Goal: Task Accomplishment & Management: Manage account settings

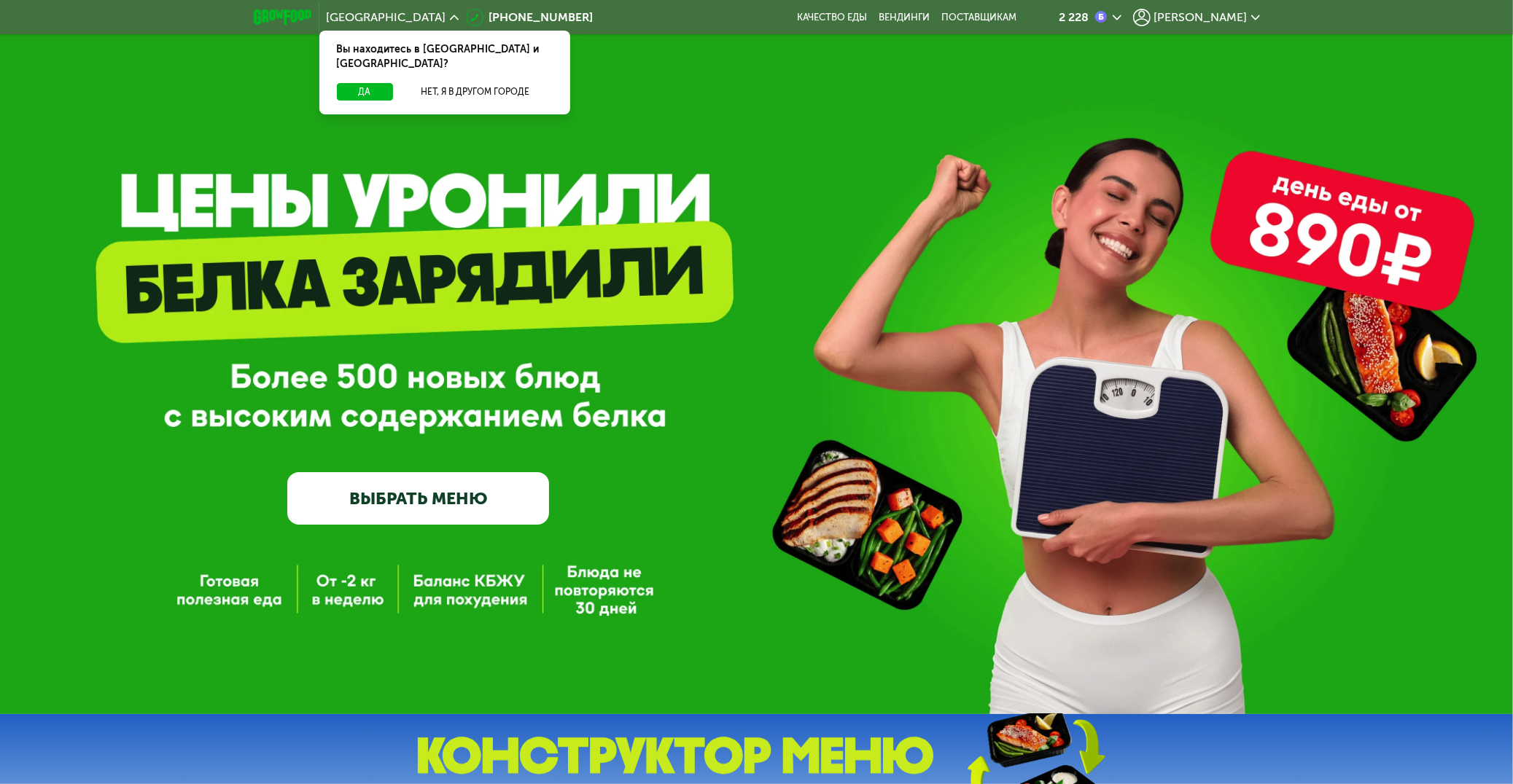
click at [1228, 18] on span "[PERSON_NAME]" at bounding box center [1200, 18] width 93 height 12
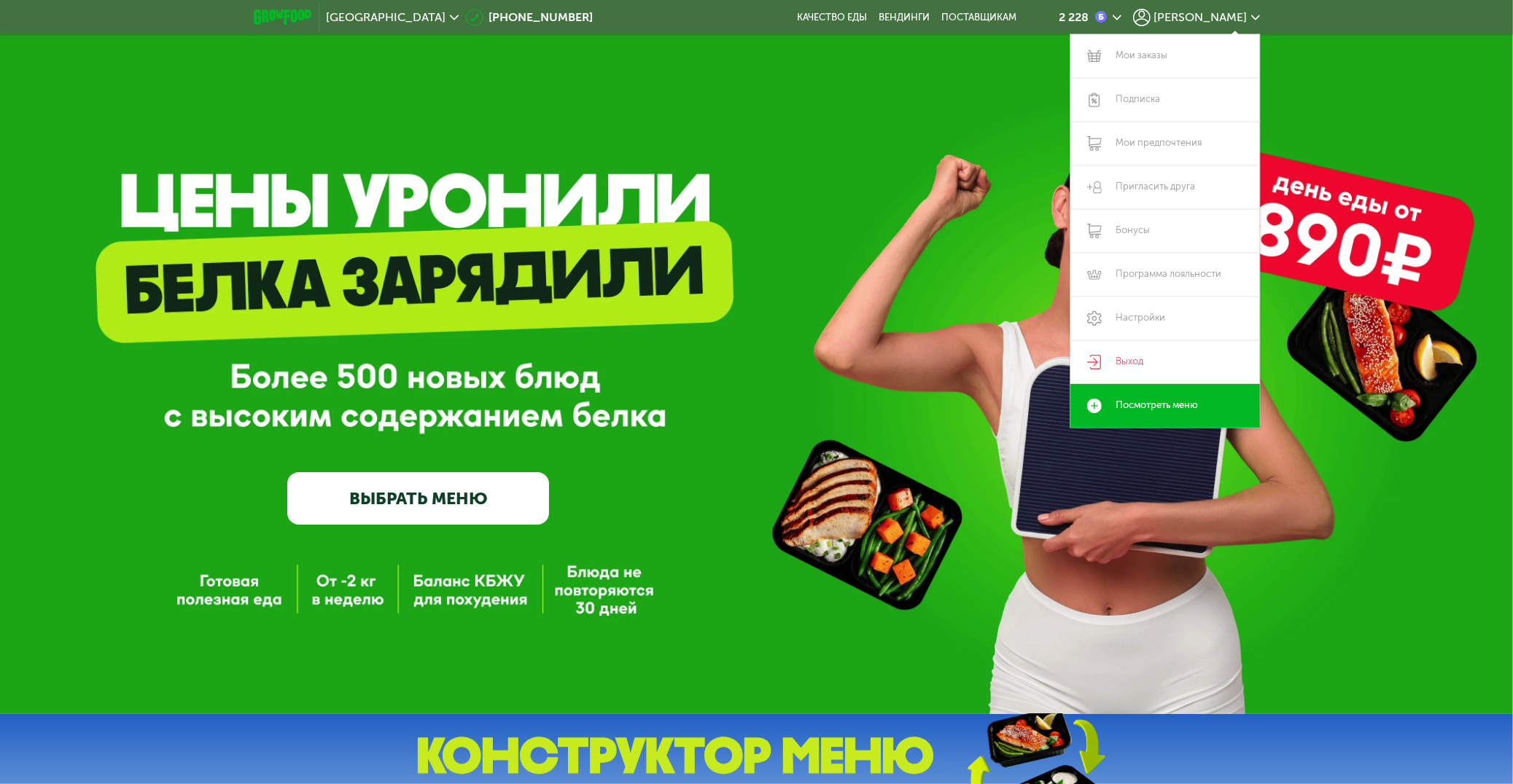
click at [1255, 16] on icon at bounding box center [1255, 18] width 8 height 8
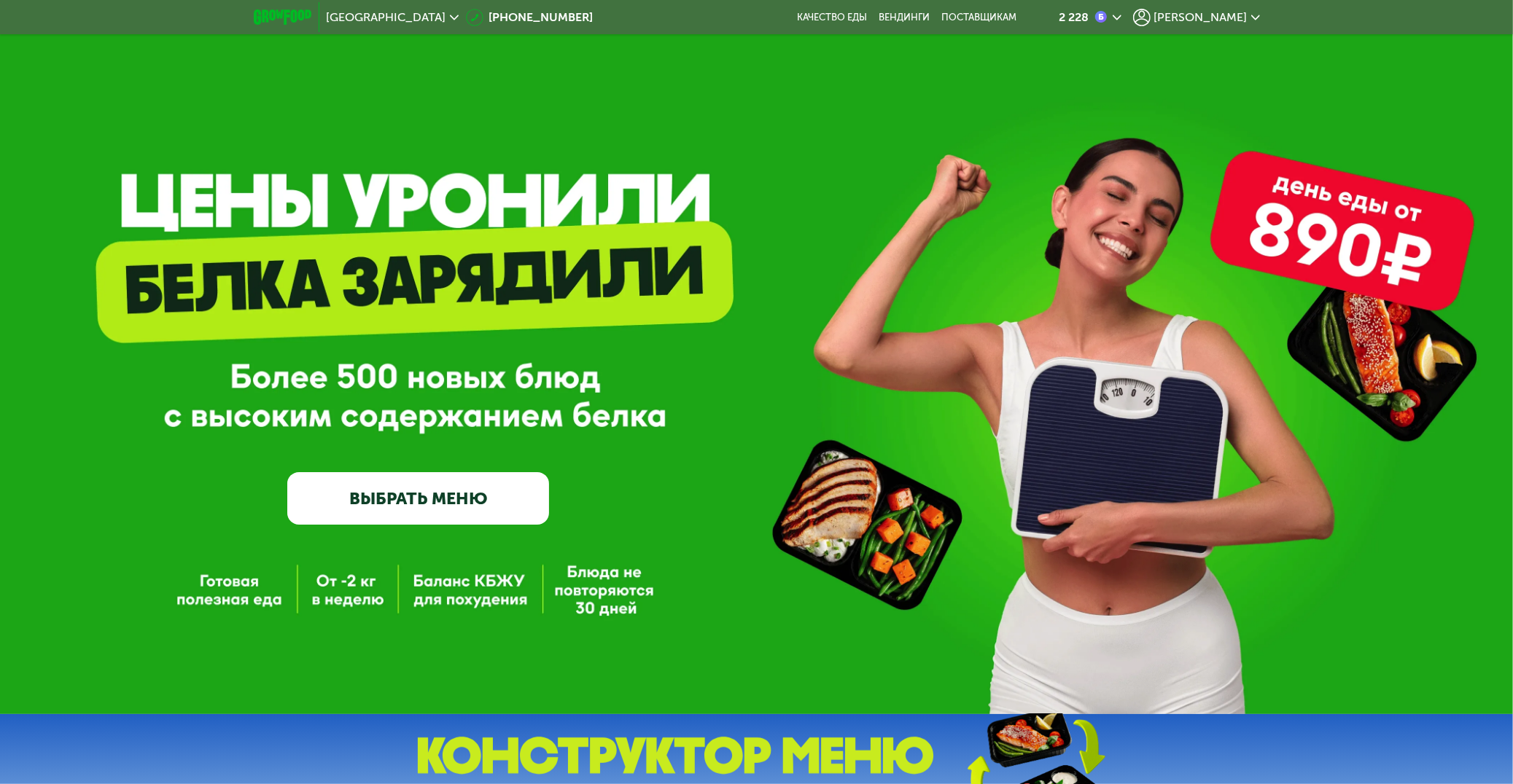
click at [1255, 16] on icon at bounding box center [1255, 18] width 8 height 8
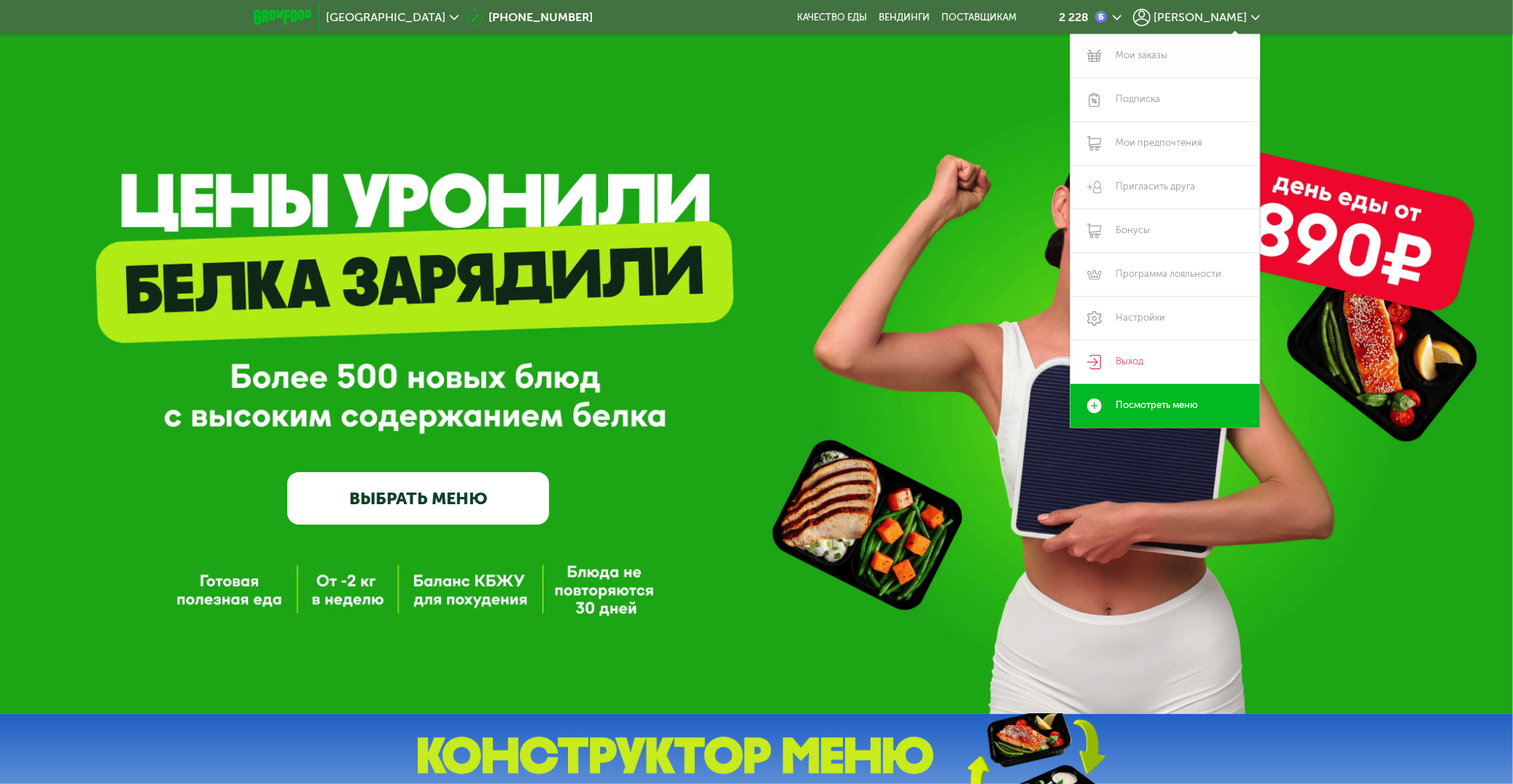
click at [1136, 56] on link "Мои заказы" at bounding box center [1164, 56] width 189 height 44
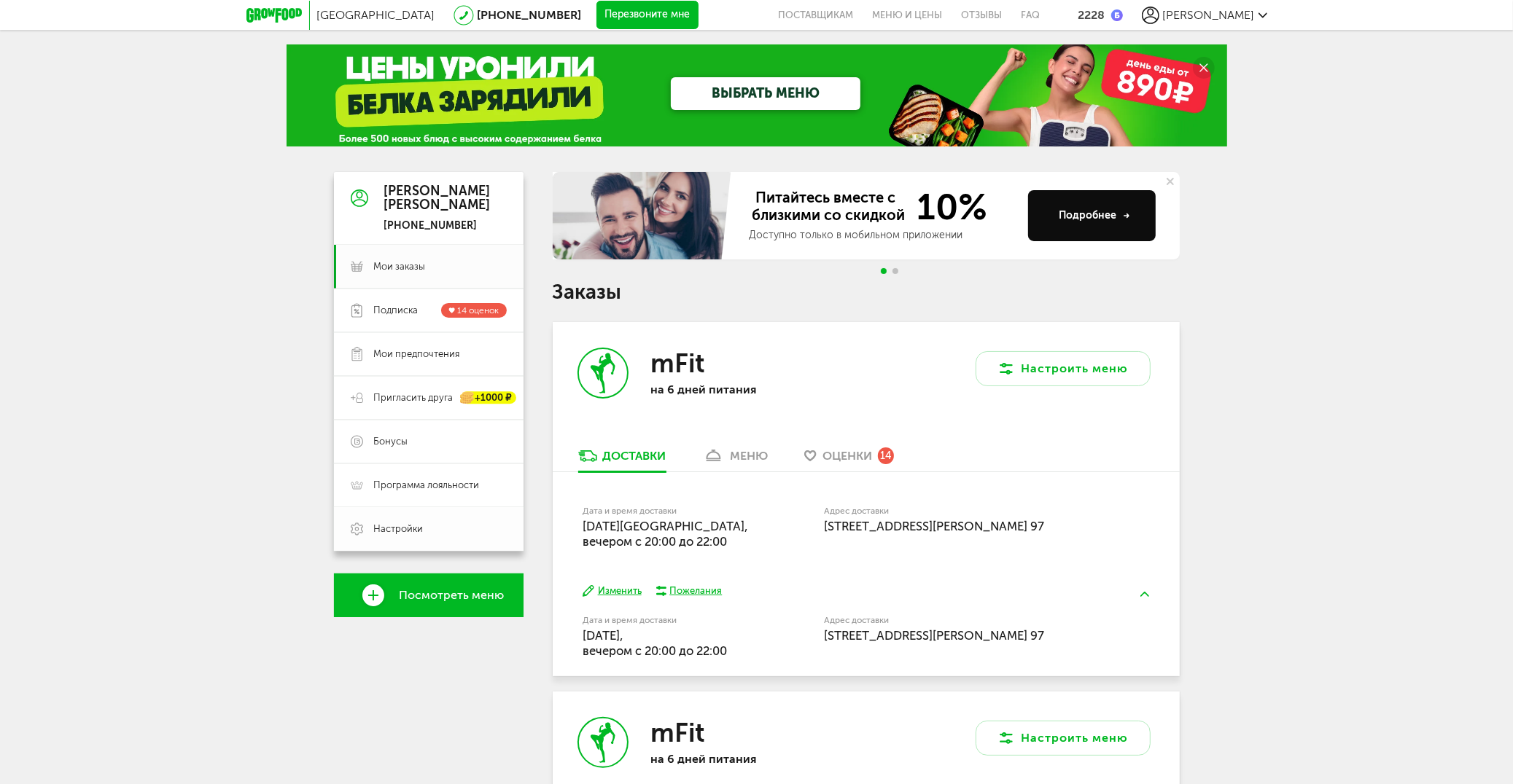
click at [437, 528] on span "Настройки" at bounding box center [440, 529] width 133 height 13
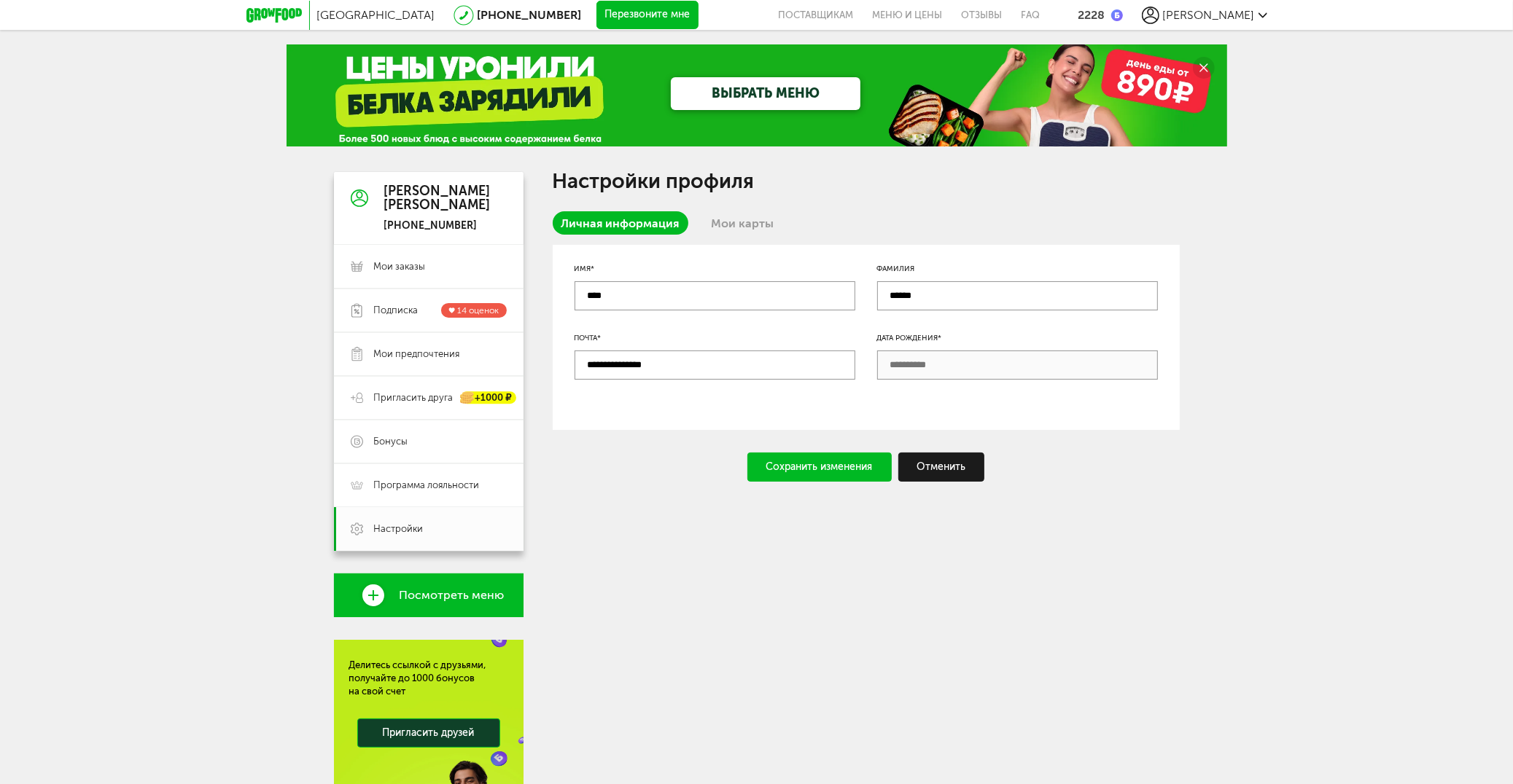
click at [745, 220] on link "Мои карты" at bounding box center [742, 224] width 80 height 24
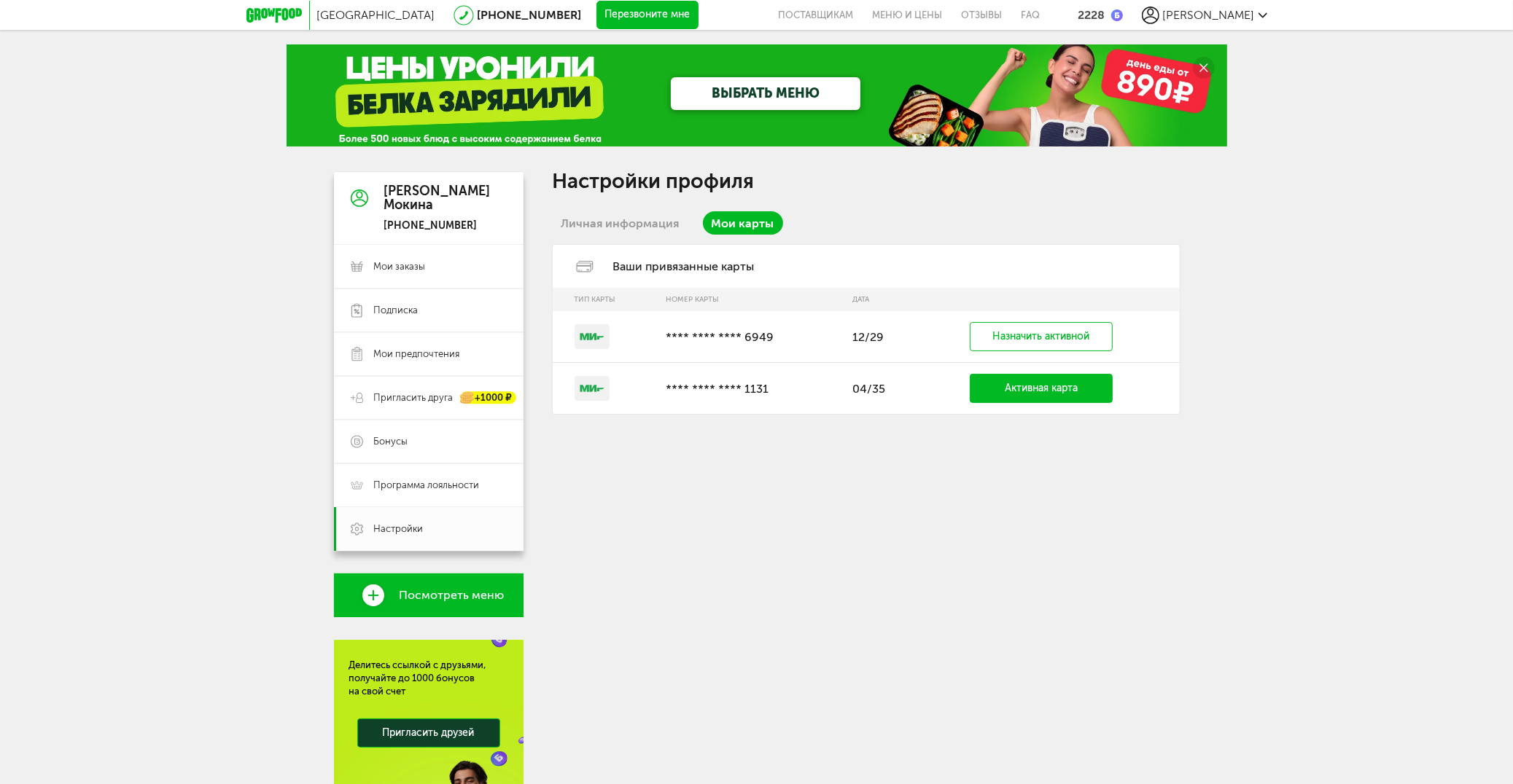
click at [1152, 340] on td "Назначить активной" at bounding box center [1047, 337] width 261 height 52
click at [1164, 319] on td "Назначить активной" at bounding box center [1047, 337] width 261 height 52
click at [885, 336] on td "12/29" at bounding box center [881, 337] width 72 height 52
click at [828, 336] on p "**** **** **** 6949" at bounding box center [752, 337] width 172 height 13
click at [650, 225] on link "Личная информация" at bounding box center [619, 224] width 135 height 24
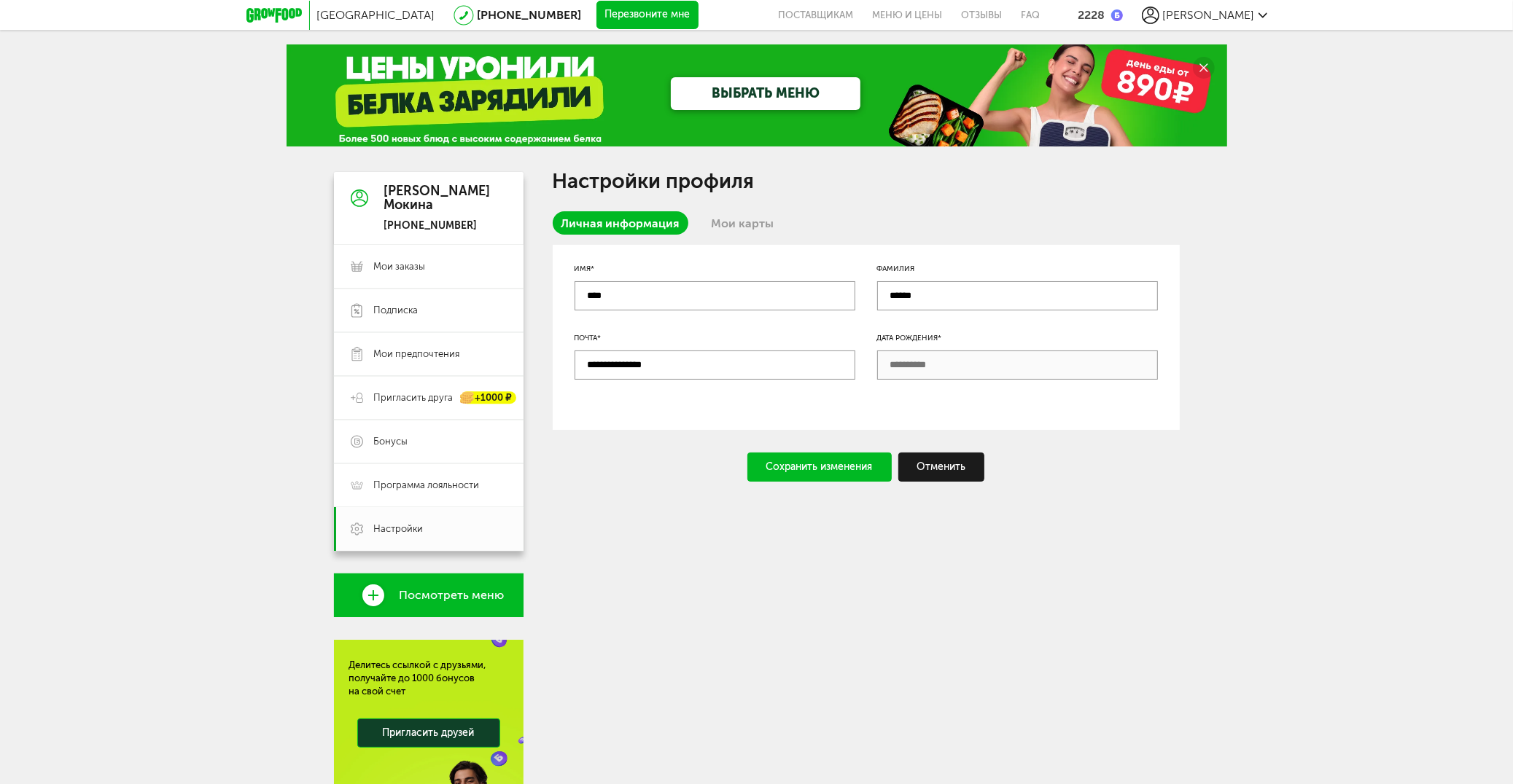
click at [778, 222] on link "Мои карты" at bounding box center [742, 224] width 80 height 24
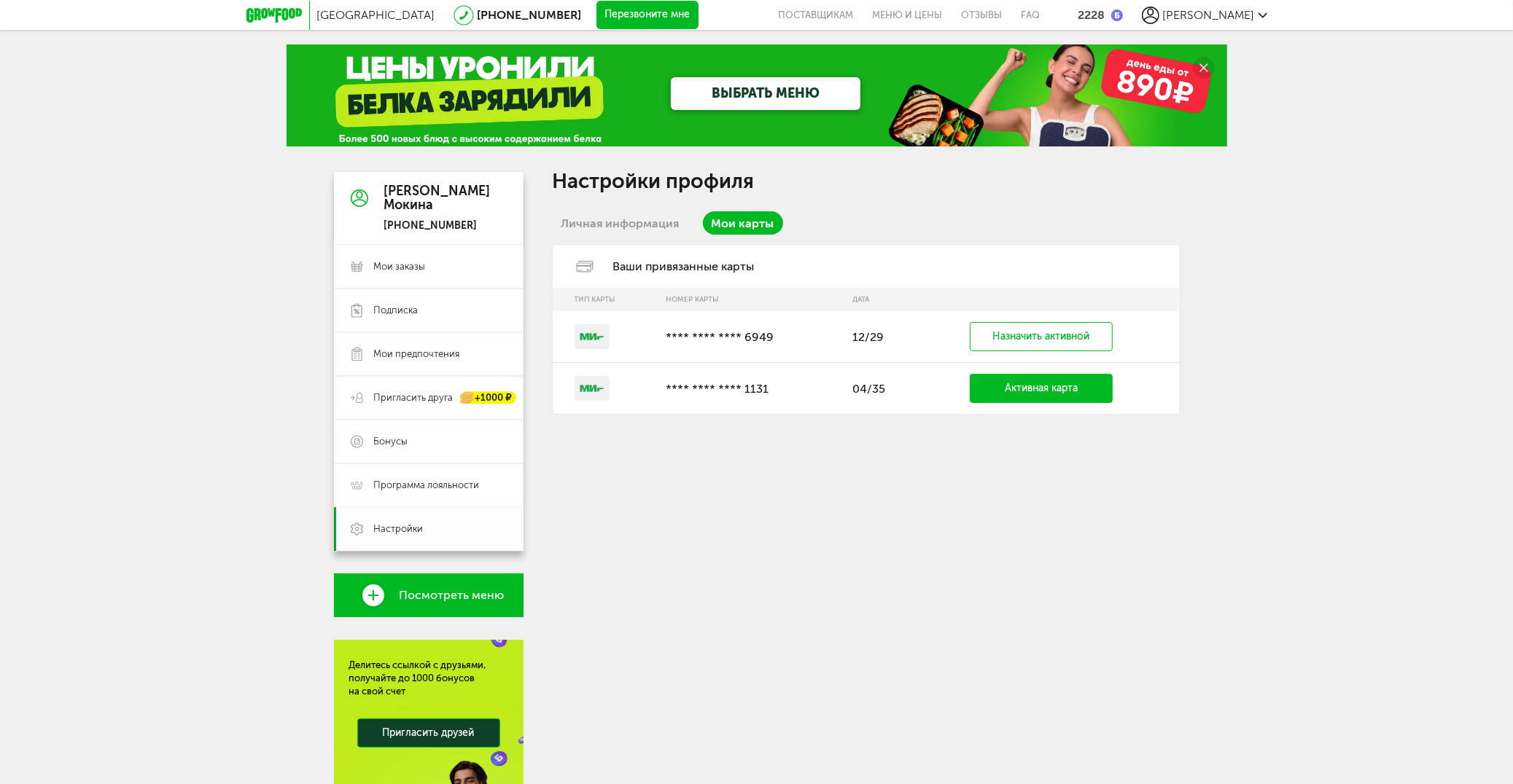
click at [598, 333] on rect at bounding box center [592, 336] width 35 height 24
click at [697, 325] on td "**** **** **** 6949" at bounding box center [752, 337] width 187 height 52
click at [900, 332] on td "12/29" at bounding box center [881, 337] width 72 height 52
